Goal: Information Seeking & Learning: Learn about a topic

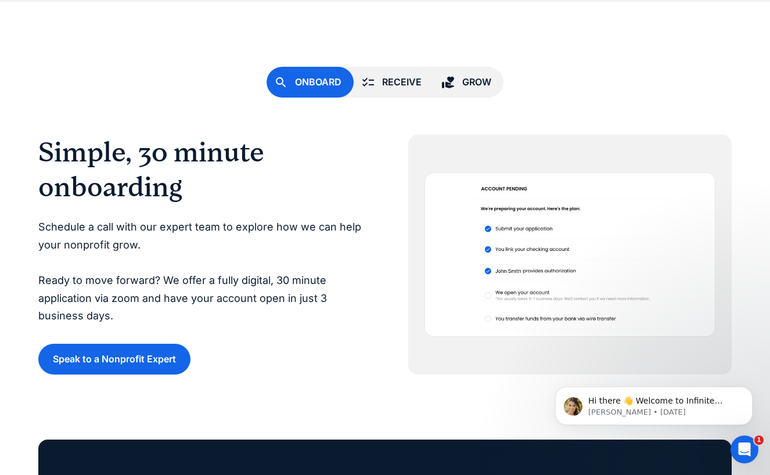
scroll to position [2695, 0]
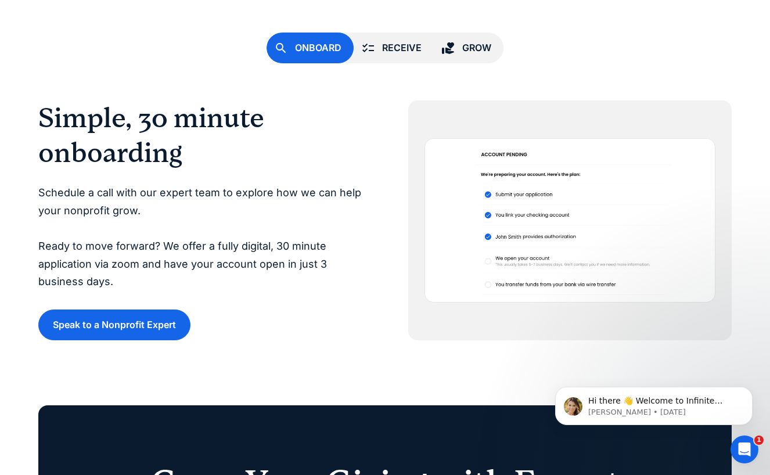
click at [377, 48] on link "Receive" at bounding box center [394, 48] width 80 height 31
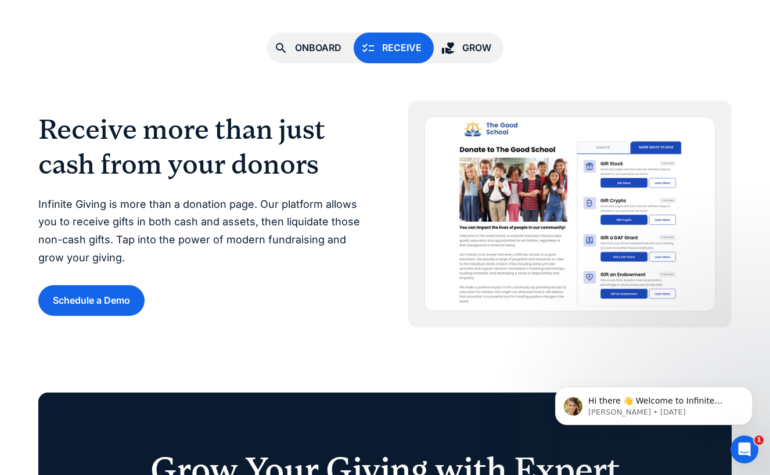
click at [486, 49] on div "Grow" at bounding box center [477, 48] width 29 height 16
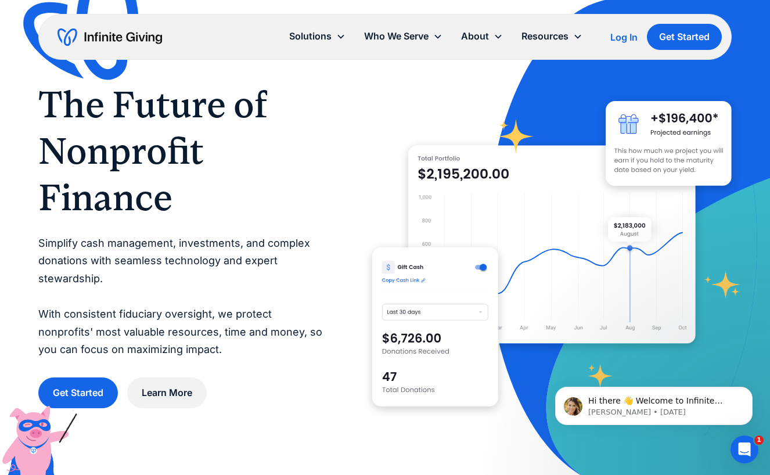
scroll to position [0, 0]
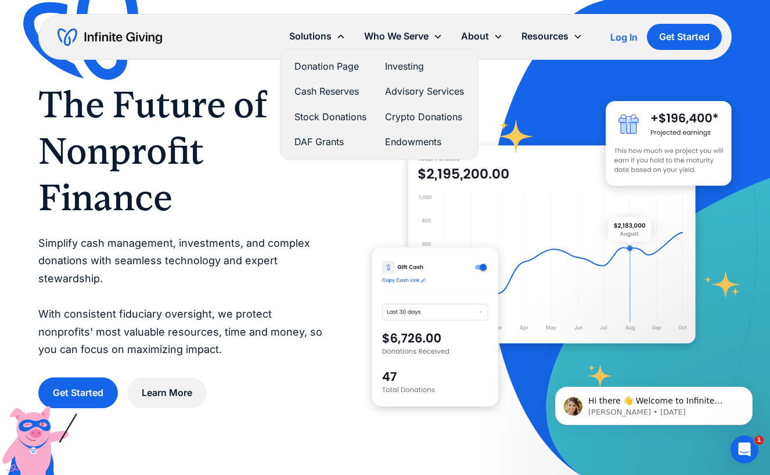
click at [395, 140] on link "Endowments" at bounding box center [424, 142] width 79 height 16
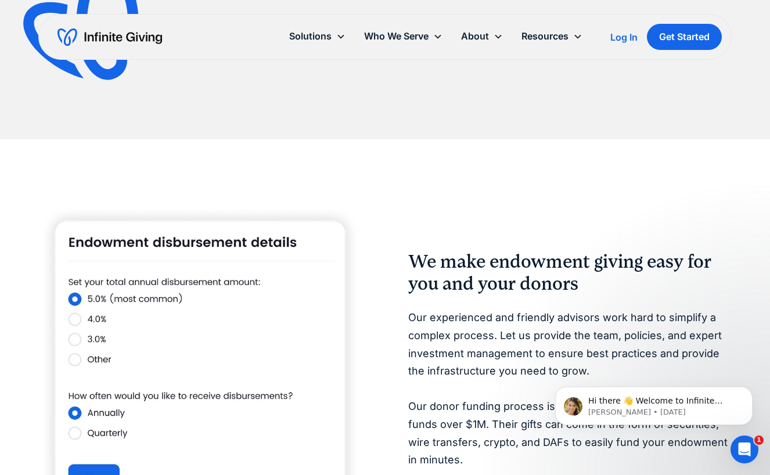
scroll to position [1854, 0]
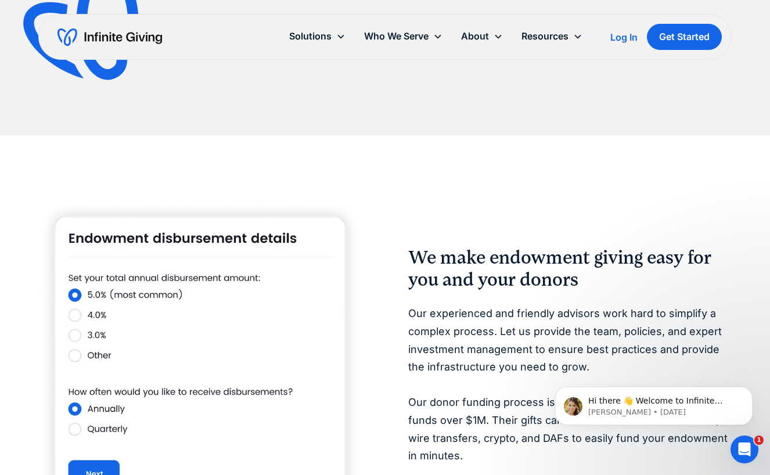
click at [79, 307] on img at bounding box center [200, 358] width 324 height 317
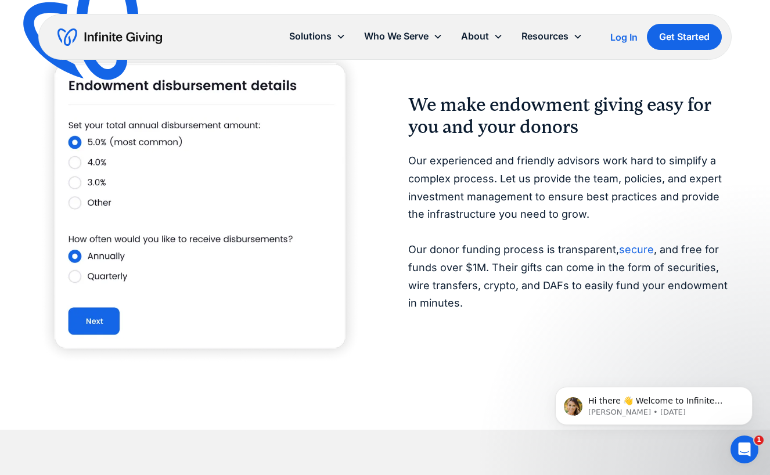
scroll to position [2015, 0]
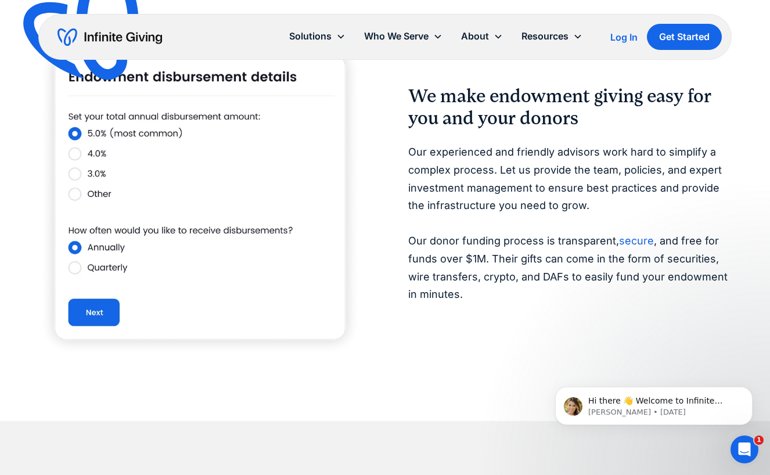
click at [449, 163] on p "Our experienced and friendly advisors work hard to simplify a complex process. …" at bounding box center [570, 224] width 324 height 160
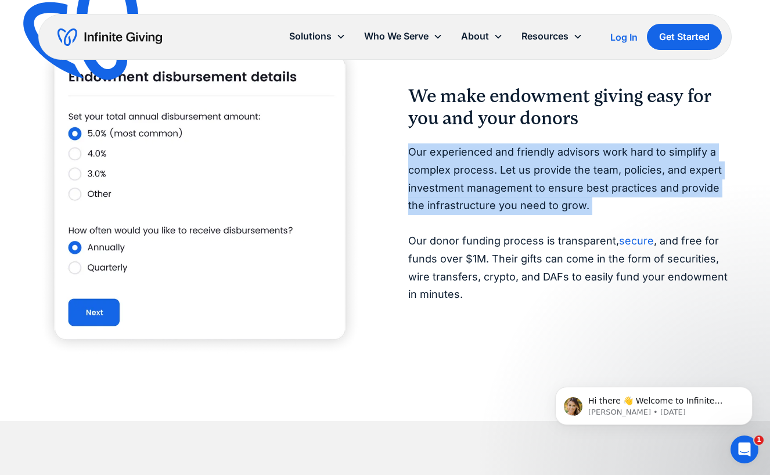
click at [449, 163] on p "Our experienced and friendly advisors work hard to simplify a complex process. …" at bounding box center [570, 224] width 324 height 160
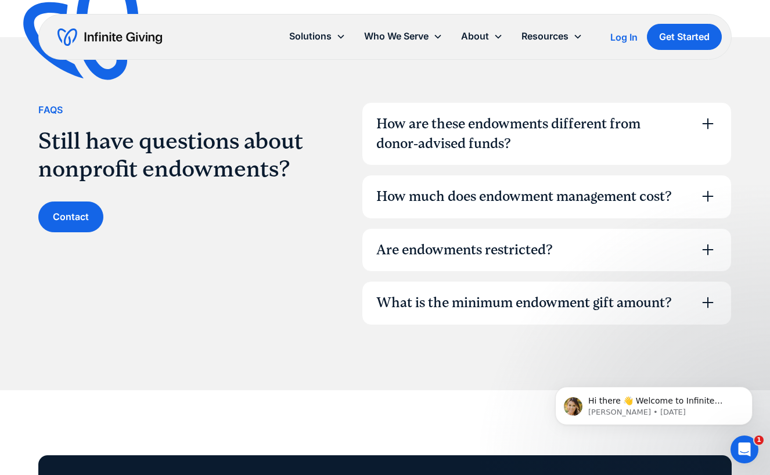
scroll to position [3234, 0]
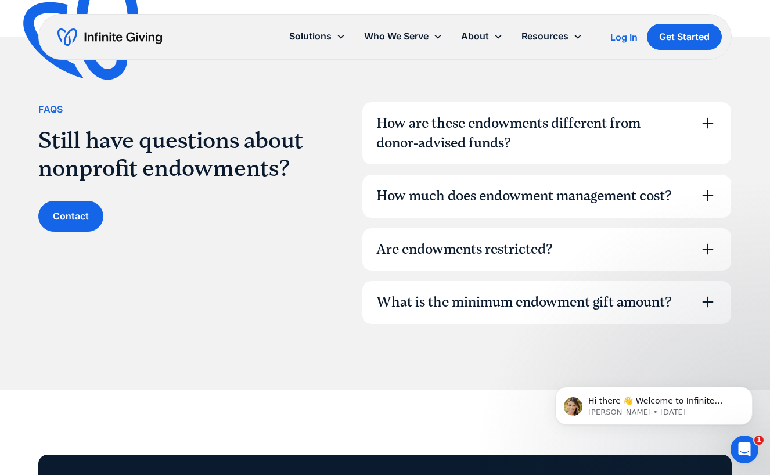
click at [464, 187] on div "How much does endowment management cost?" at bounding box center [525, 197] width 296 height 20
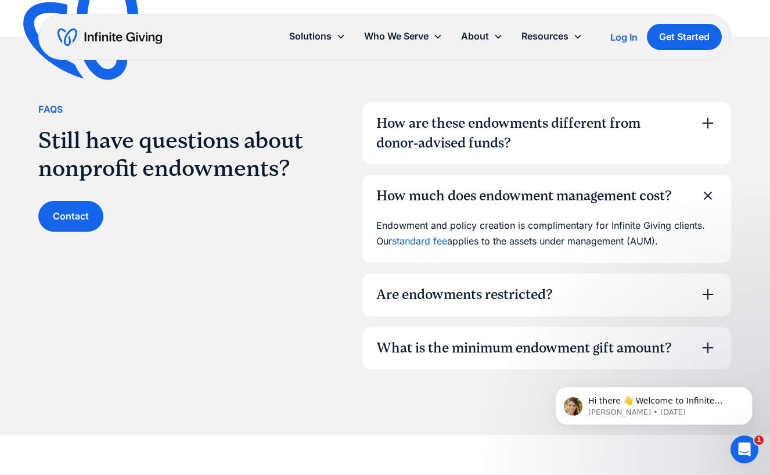
click at [440, 235] on link "standard fee" at bounding box center [419, 241] width 55 height 12
click at [460, 285] on div "Are endowments restricted?" at bounding box center [465, 295] width 177 height 20
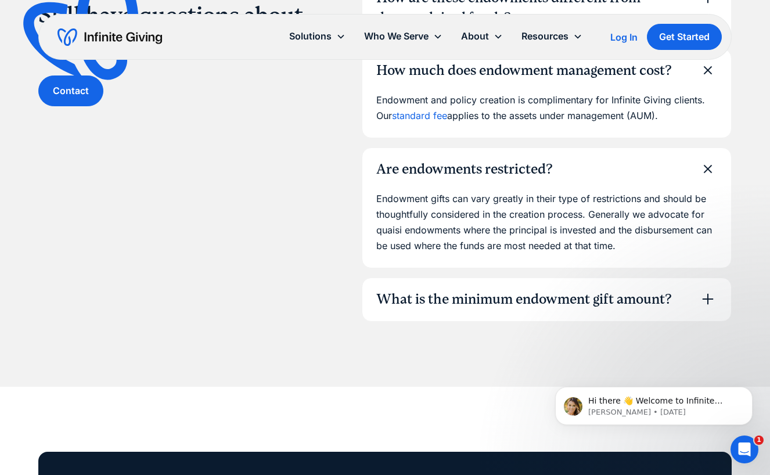
scroll to position [3368, 0]
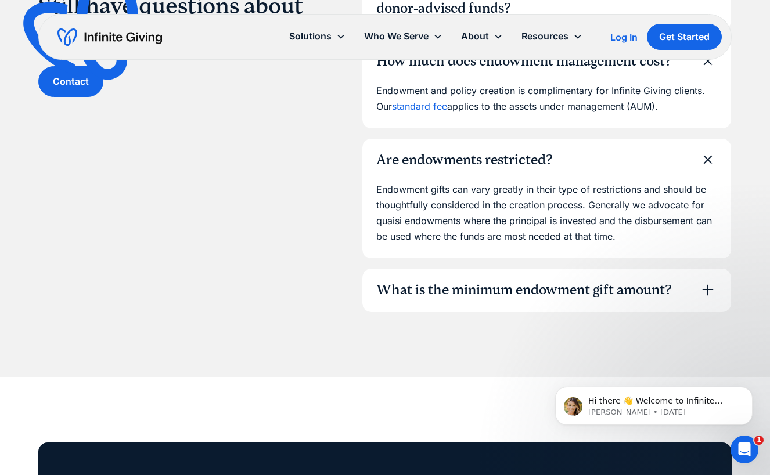
click at [460, 281] on div "What is the minimum endowment gift amount?" at bounding box center [525, 291] width 296 height 20
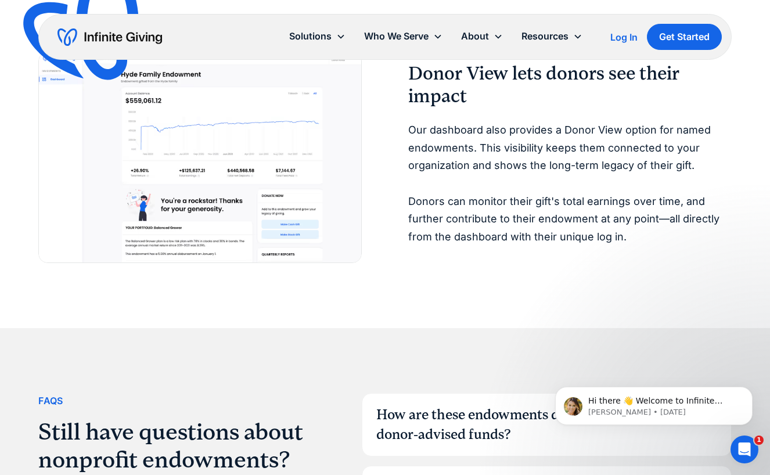
scroll to position [2708, 0]
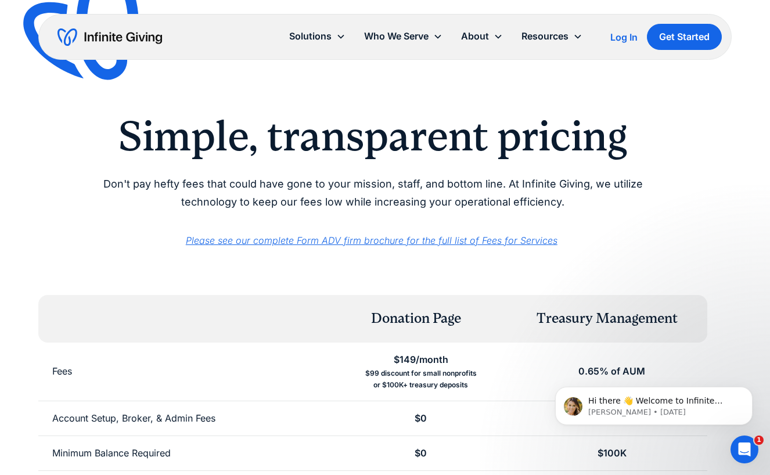
scroll to position [-1, 0]
